Goal: Transaction & Acquisition: Purchase product/service

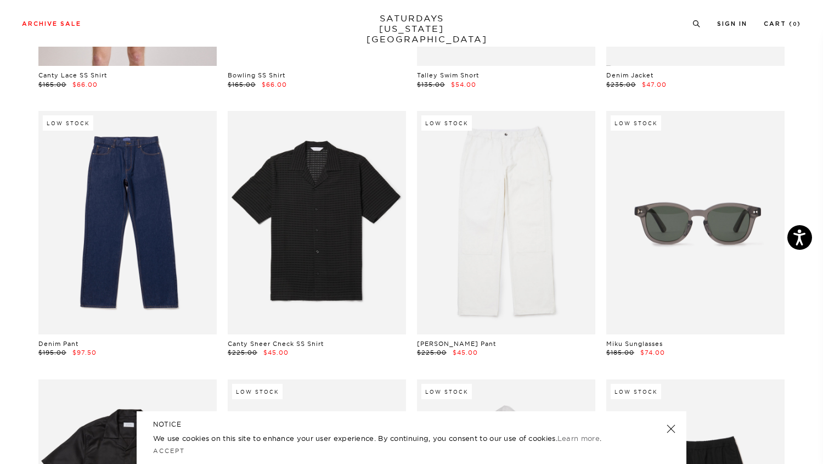
scroll to position [1363, 0]
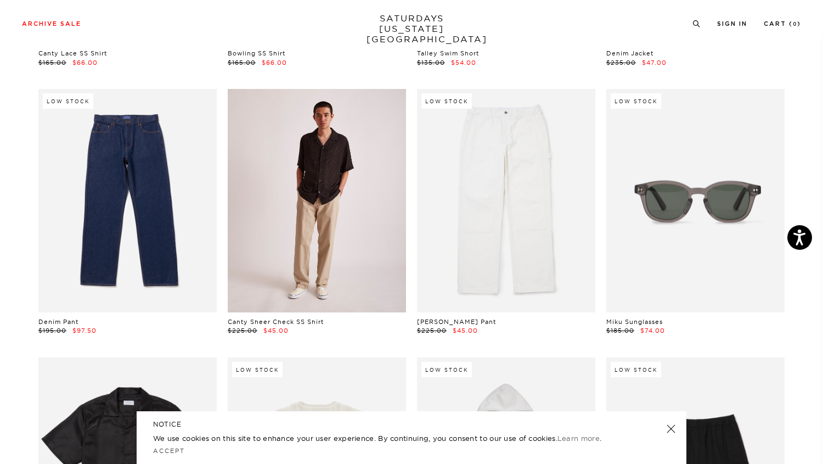
click at [323, 178] on link at bounding box center [317, 200] width 178 height 223
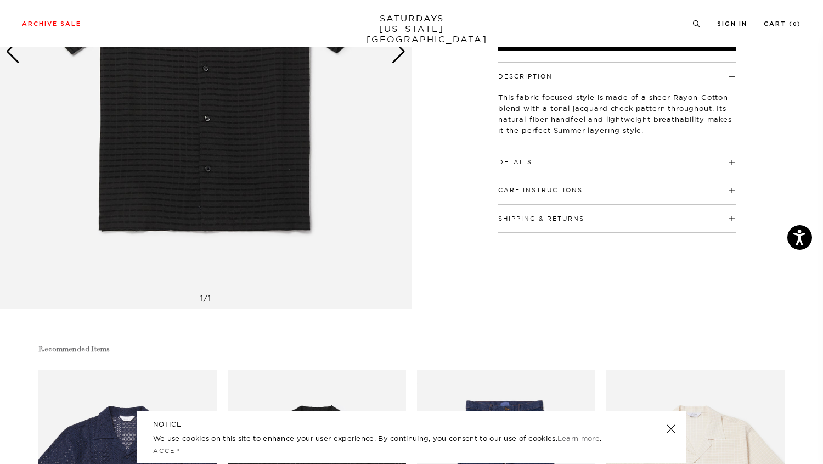
scroll to position [356, 0]
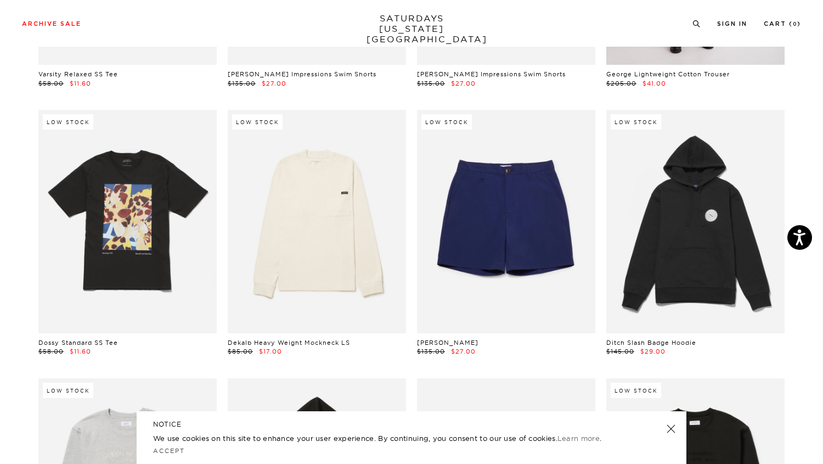
scroll to position [4587, 3]
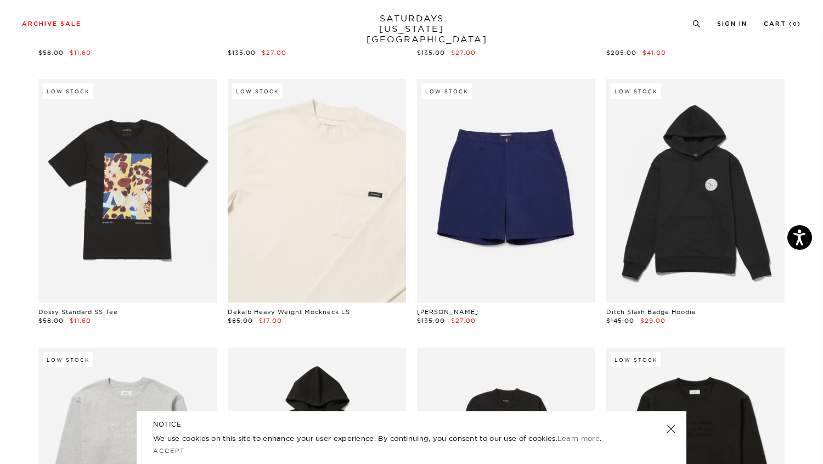
click at [321, 202] on link at bounding box center [317, 190] width 178 height 223
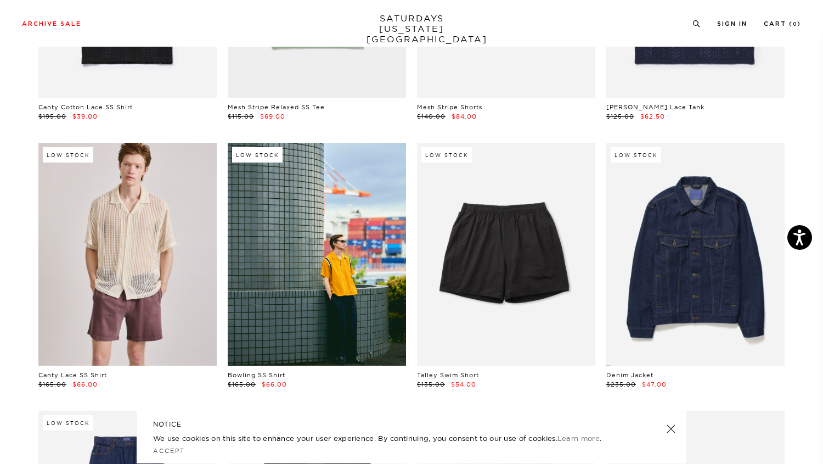
scroll to position [0, 2]
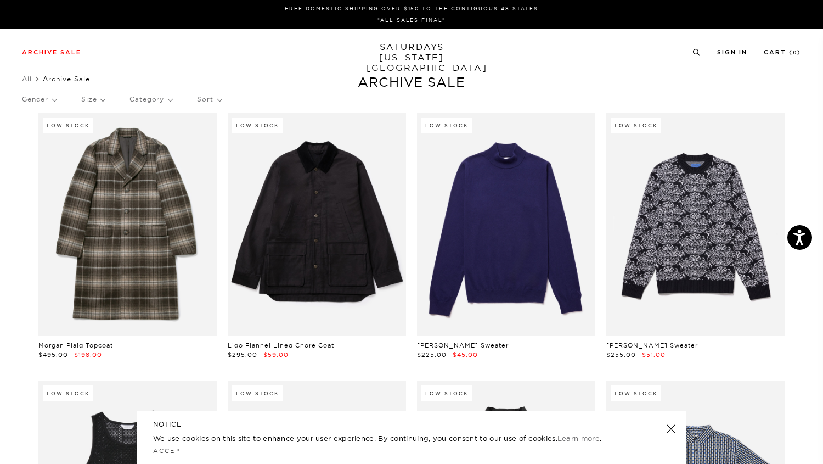
click at [88, 104] on p "Size" at bounding box center [93, 99] width 24 height 25
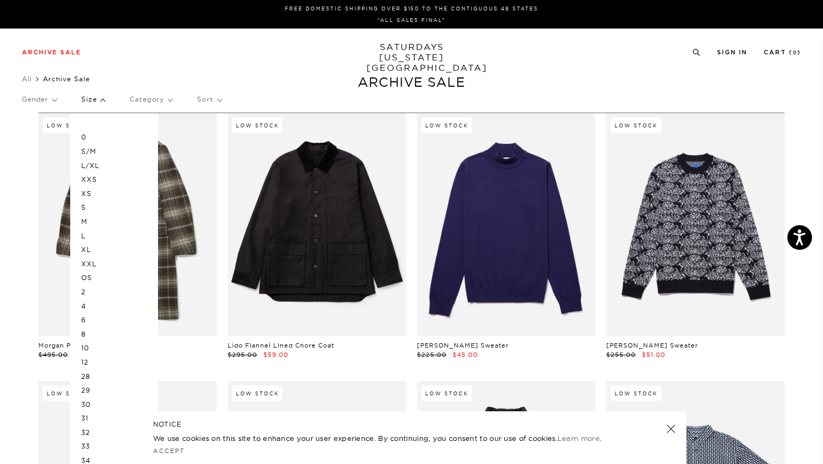
click at [95, 222] on p "M" at bounding box center [114, 221] width 66 height 14
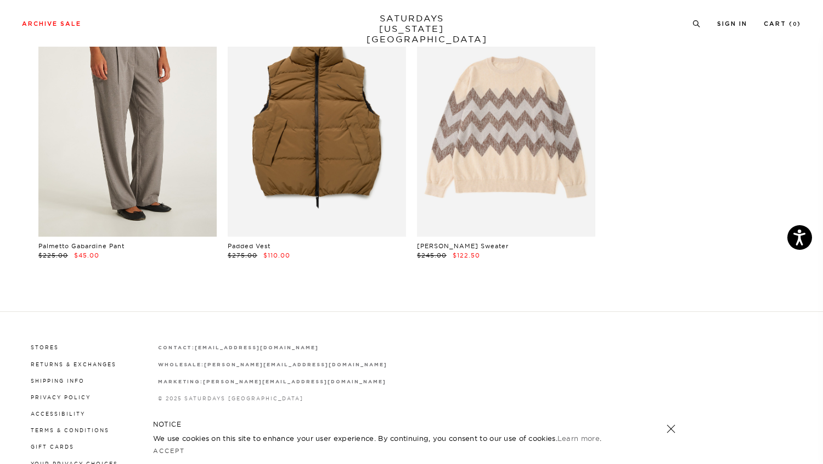
scroll to position [3395, 6]
